Goal: Task Accomplishment & Management: Use online tool/utility

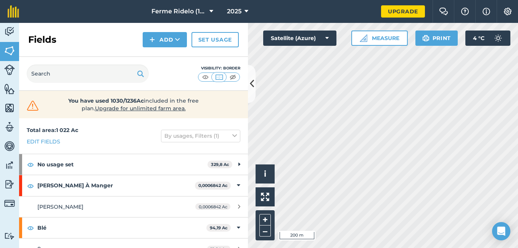
click at [326, 248] on html "Ferme Ridelo (1987) EN. 2025 Upgrade Farm Chat Help Info Settings Map printing …" at bounding box center [259, 124] width 518 height 248
click at [164, 42] on button "Add" at bounding box center [165, 39] width 44 height 15
click at [164, 42] on button "Add Draw Import" at bounding box center [165, 39] width 44 height 15
click at [165, 40] on button "Add" at bounding box center [165, 39] width 44 height 15
click at [165, 58] on link "Draw" at bounding box center [165, 56] width 42 height 17
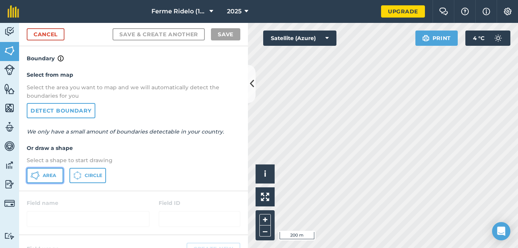
click at [47, 180] on button "Area" at bounding box center [45, 175] width 37 height 15
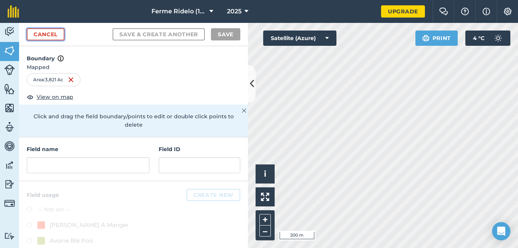
click at [39, 36] on link "Cancel" at bounding box center [46, 34] width 38 height 12
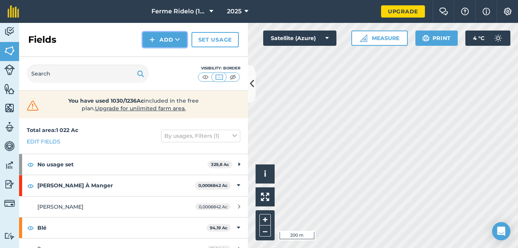
click at [172, 42] on button "Add" at bounding box center [165, 39] width 44 height 15
click at [161, 56] on link "Draw" at bounding box center [165, 56] width 42 height 17
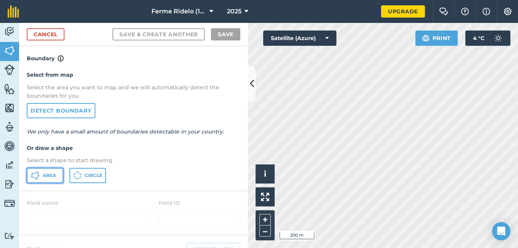
click at [40, 173] on button "Area" at bounding box center [45, 175] width 37 height 15
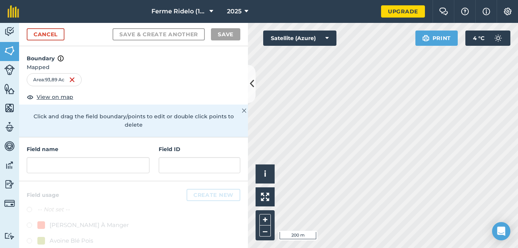
click at [420, 248] on html "Ferme Ridelo (1987) EN. 2025 Upgrade Farm Chat Help Info Settings Map printing …" at bounding box center [259, 124] width 518 height 248
click at [201, 183] on div "Activity Fields Livestock Features Maps Team Vehicles Data Reporting Billing Tu…" at bounding box center [259, 135] width 518 height 225
click at [330, 0] on html "Ferme Ridelo (1987) EN. 2025 Upgrade Farm Chat Help Info Settings Map printing …" at bounding box center [259, 124] width 518 height 248
click at [257, 0] on html "Ferme Ridelo (1987) EN. 2025 Upgrade Farm Chat Help Info Settings Map printing …" at bounding box center [259, 124] width 518 height 248
click at [312, 0] on html "Ferme Ridelo (1987) EN. 2025 Upgrade Farm Chat Help Info Settings Map printing …" at bounding box center [259, 124] width 518 height 248
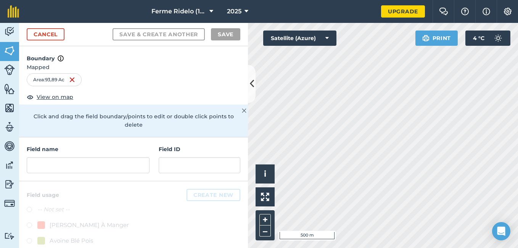
click at [301, 38] on div "Click to start drawing i © 2025 TomTom, Microsoft 500 m + – Satellite (Azure) P…" at bounding box center [383, 135] width 270 height 225
click at [444, 248] on html "Ferme Ridelo (1987) EN. 2025 Upgrade Farm Chat Help Info Settings Map printing …" at bounding box center [259, 124] width 518 height 248
click at [383, 248] on html "Ferme Ridelo (1987) EN. 2025 Upgrade Farm Chat Help Info Settings Map printing …" at bounding box center [259, 124] width 518 height 248
click at [267, 239] on div "Click to start drawing i © 2025 TomTom, Microsoft 200 m + –" at bounding box center [383, 135] width 270 height 225
click at [43, 34] on link "Cancel" at bounding box center [46, 34] width 38 height 12
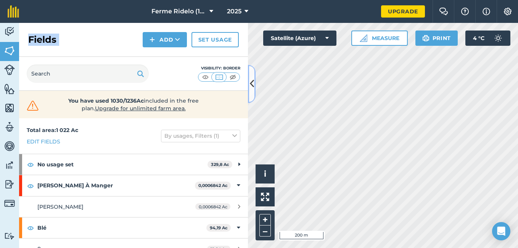
click at [250, 88] on icon at bounding box center [252, 83] width 4 height 13
